Goal: Book appointment/travel/reservation

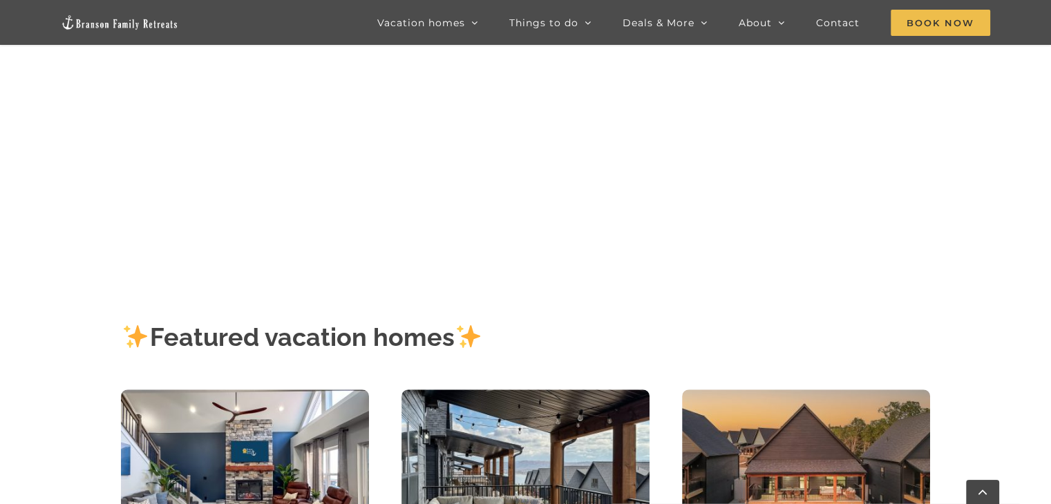
scroll to position [138, 0]
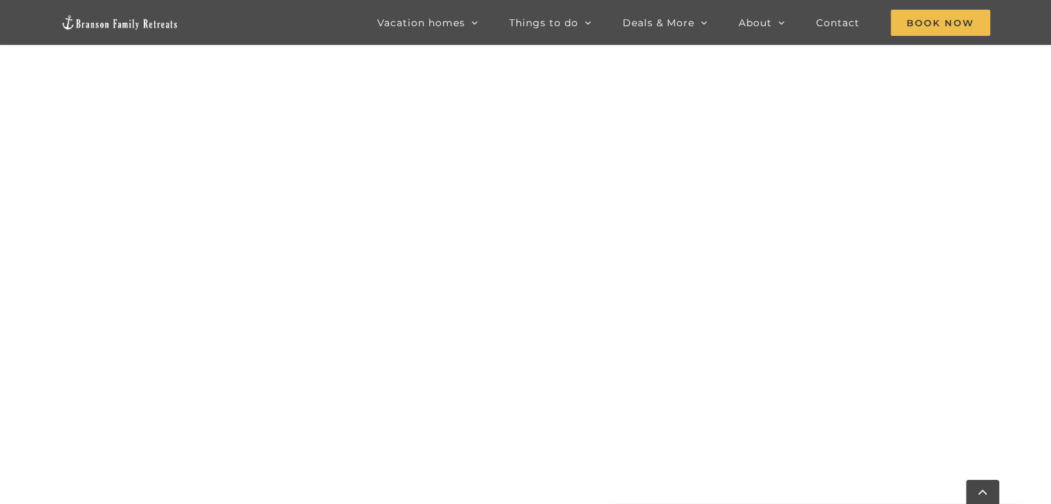
scroll to position [969, 0]
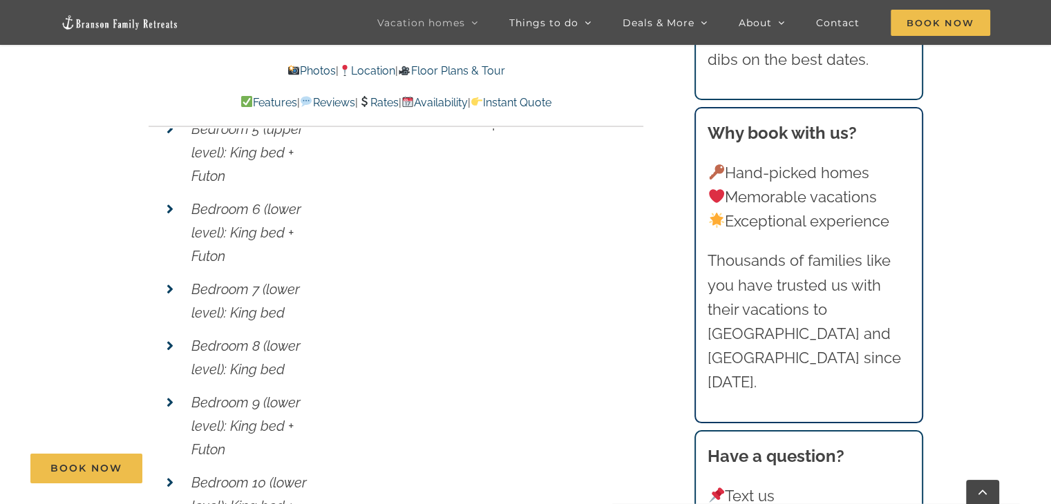
scroll to position [5803, 0]
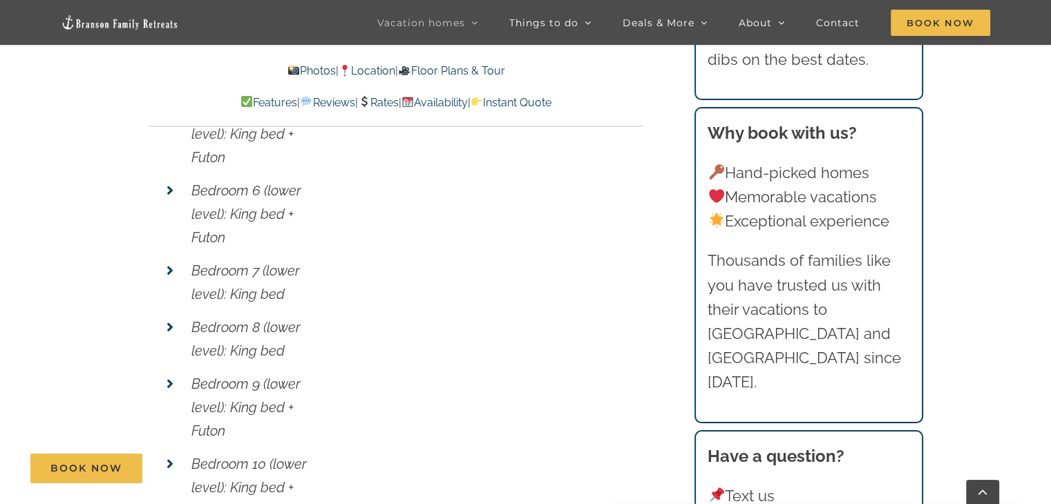
click at [381, 103] on link "Rates" at bounding box center [378, 102] width 41 height 13
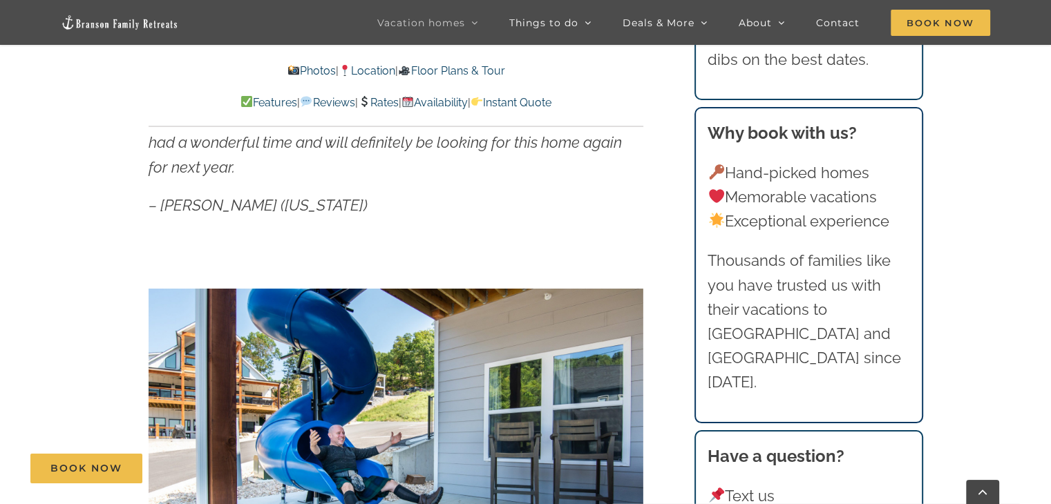
scroll to position [967, 0]
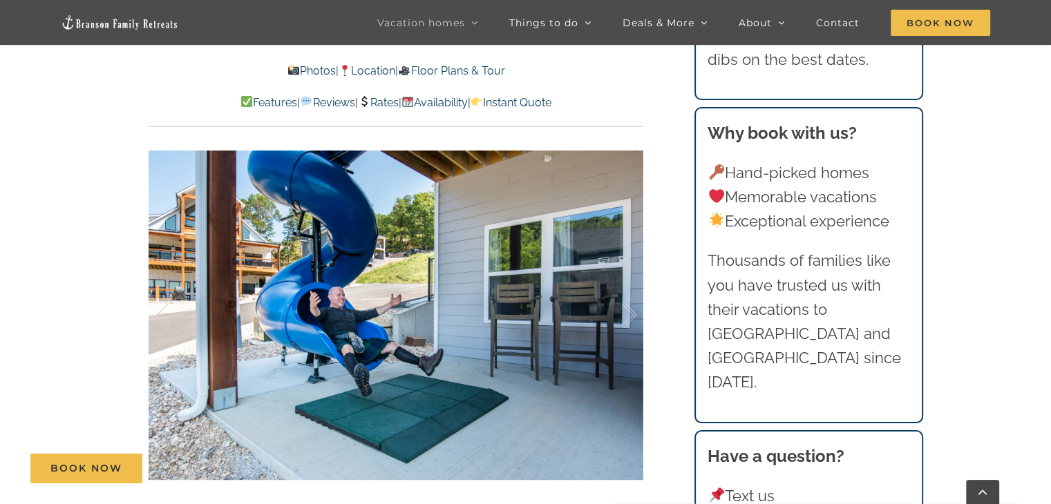
click at [551, 103] on link "Instant Quote" at bounding box center [510, 102] width 81 height 13
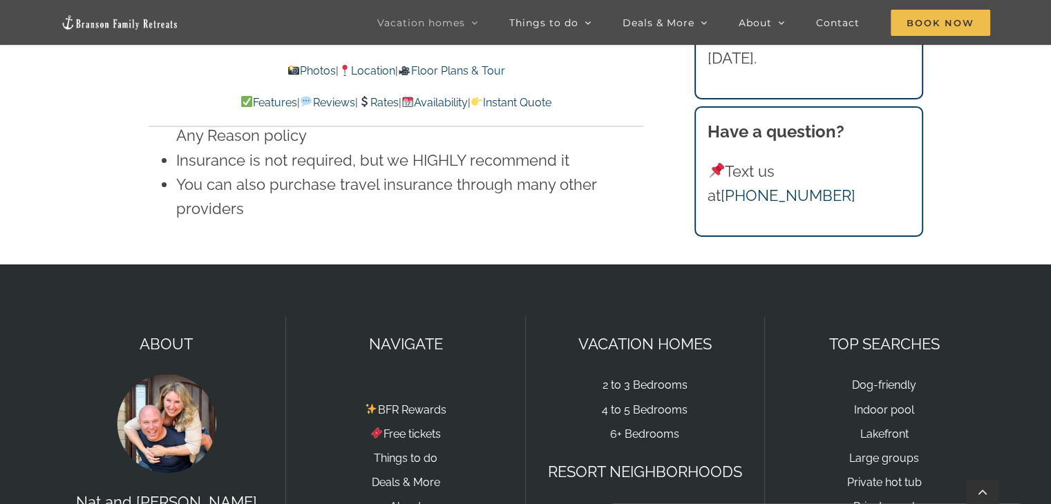
scroll to position [9974, 0]
